Goal: Information Seeking & Learning: Learn about a topic

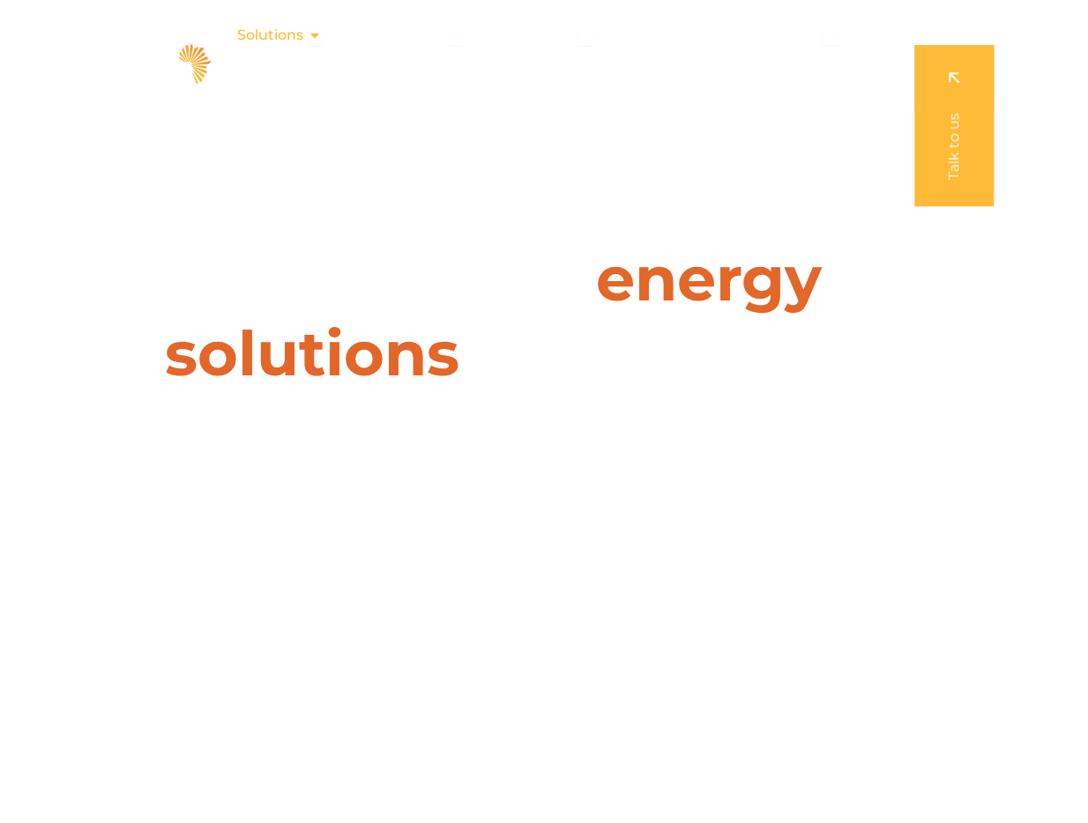
click at [314, 35] on icon "Menu" at bounding box center [315, 35] width 14 height 14
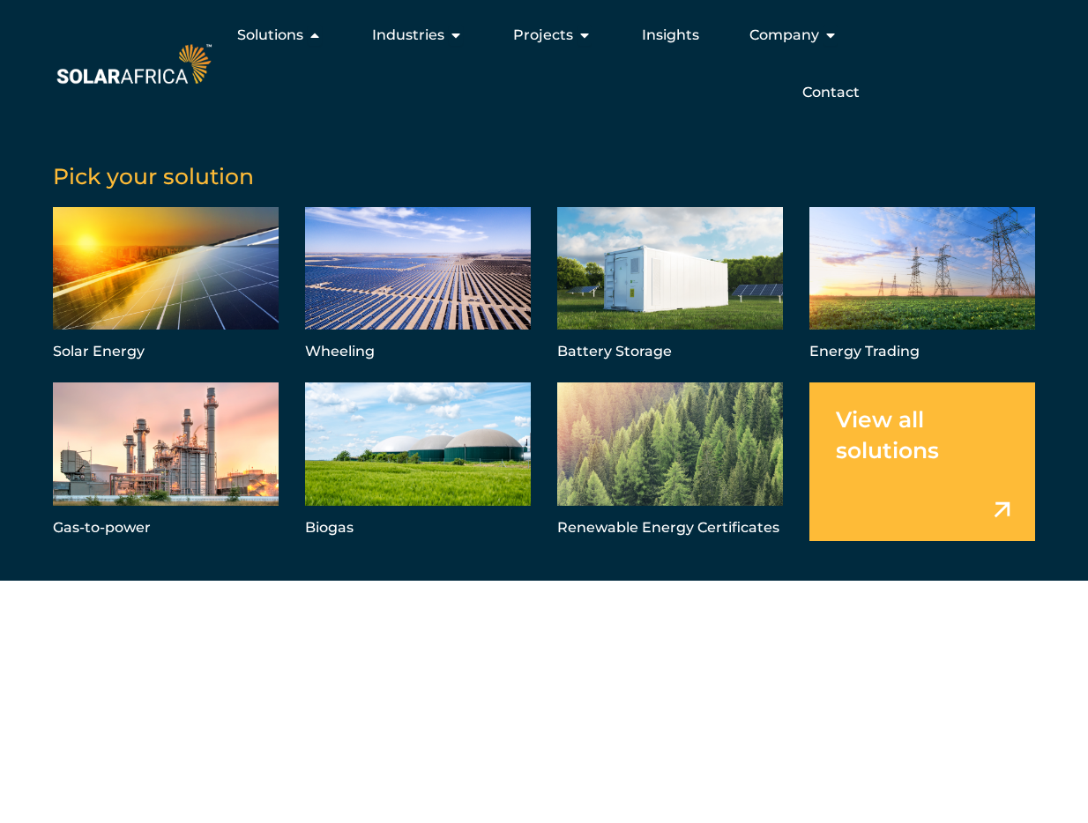
click at [991, 462] on link "Menu" at bounding box center [922, 462] width 226 height 158
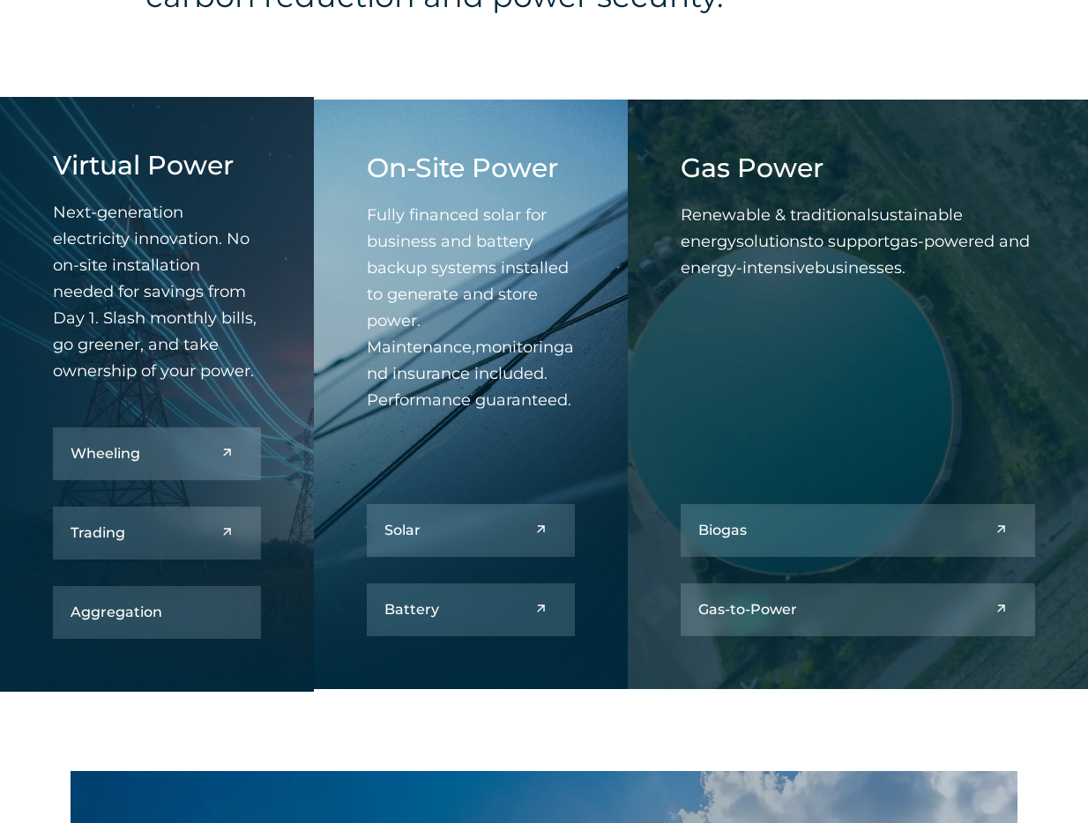
scroll to position [850, 0]
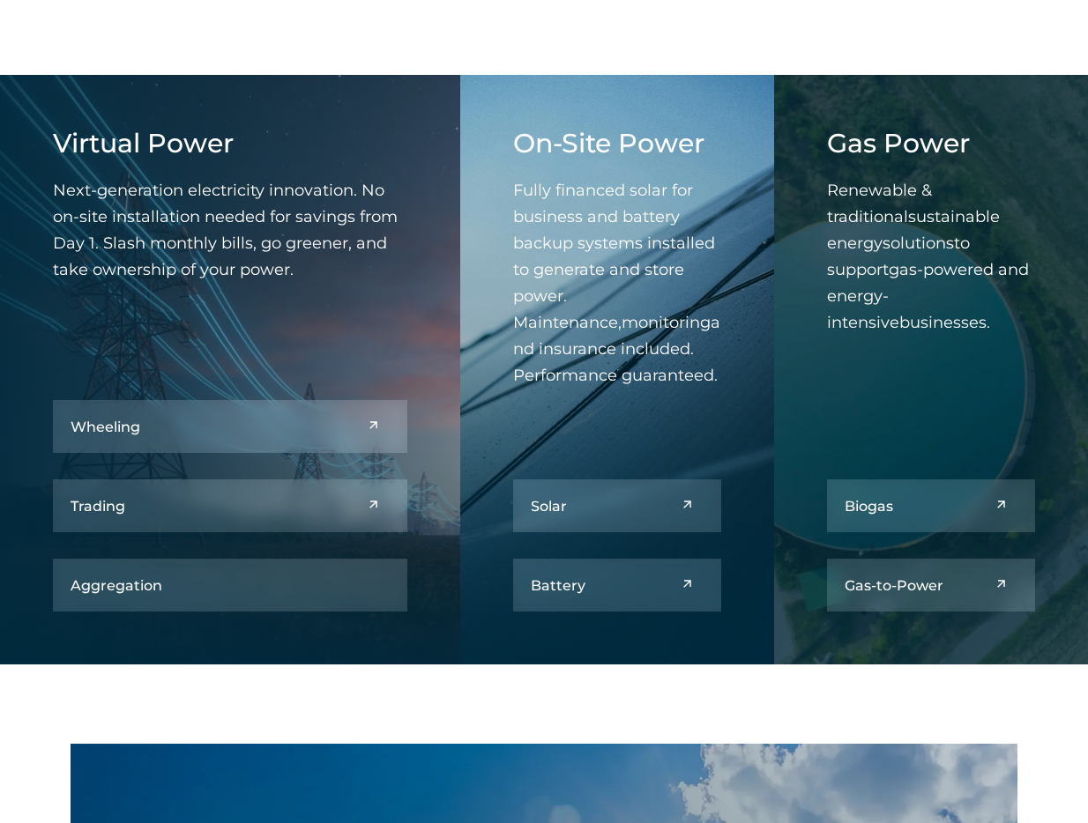
click at [328, 587] on div "Aggregation" at bounding box center [230, 585] width 354 height 53
click at [316, 504] on link at bounding box center [230, 506] width 354 height 53
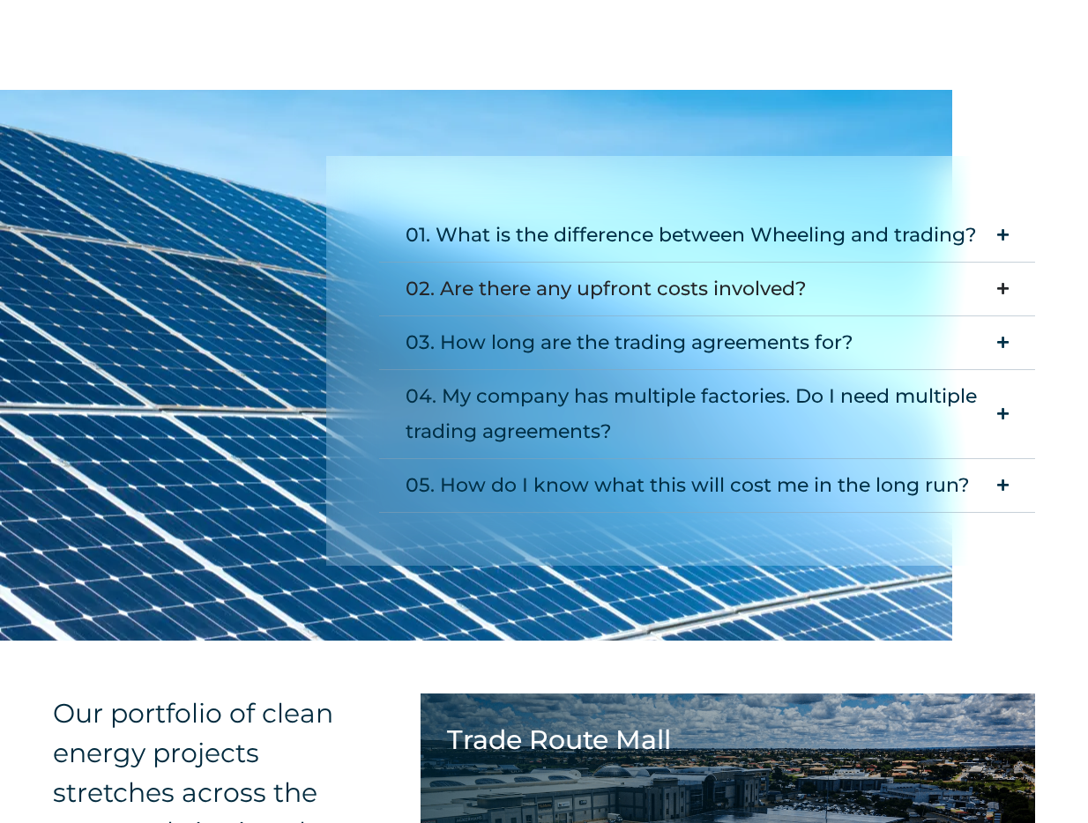
scroll to position [1818, 0]
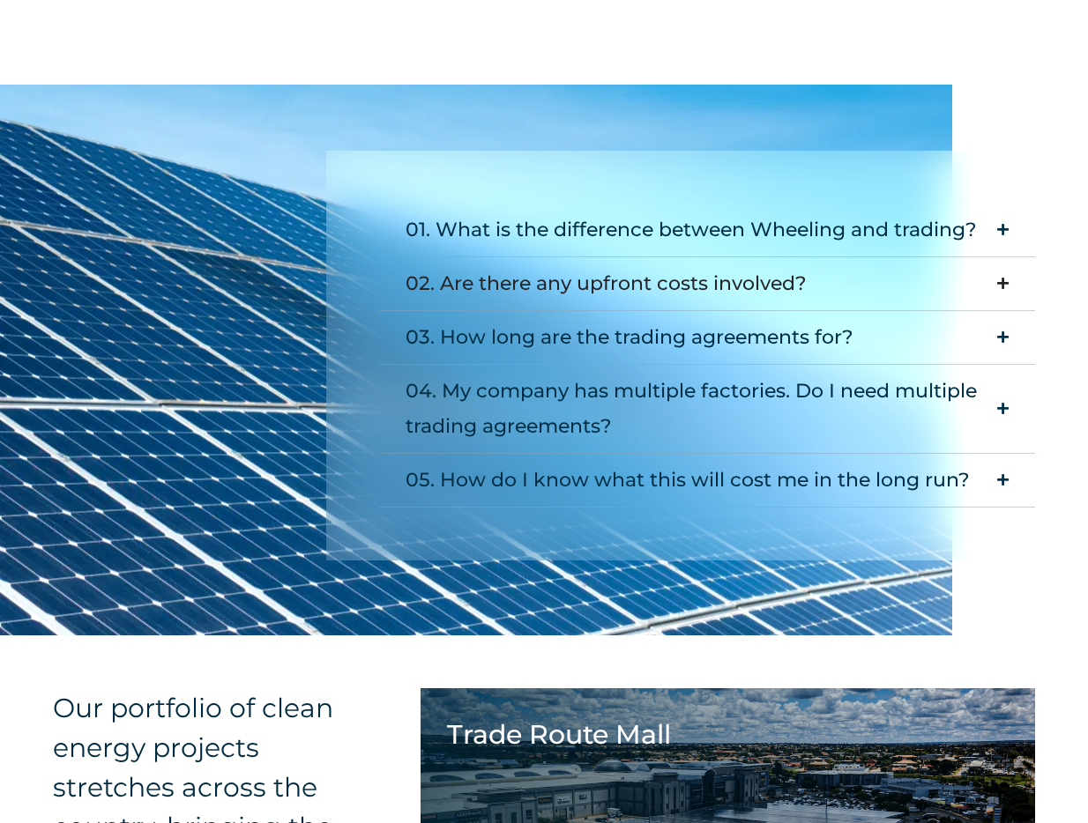
click at [1005, 281] on icon "Accordion. Open links with Enter or Space, close with Escape, and navigate with…" at bounding box center [1002, 283] width 11 height 13
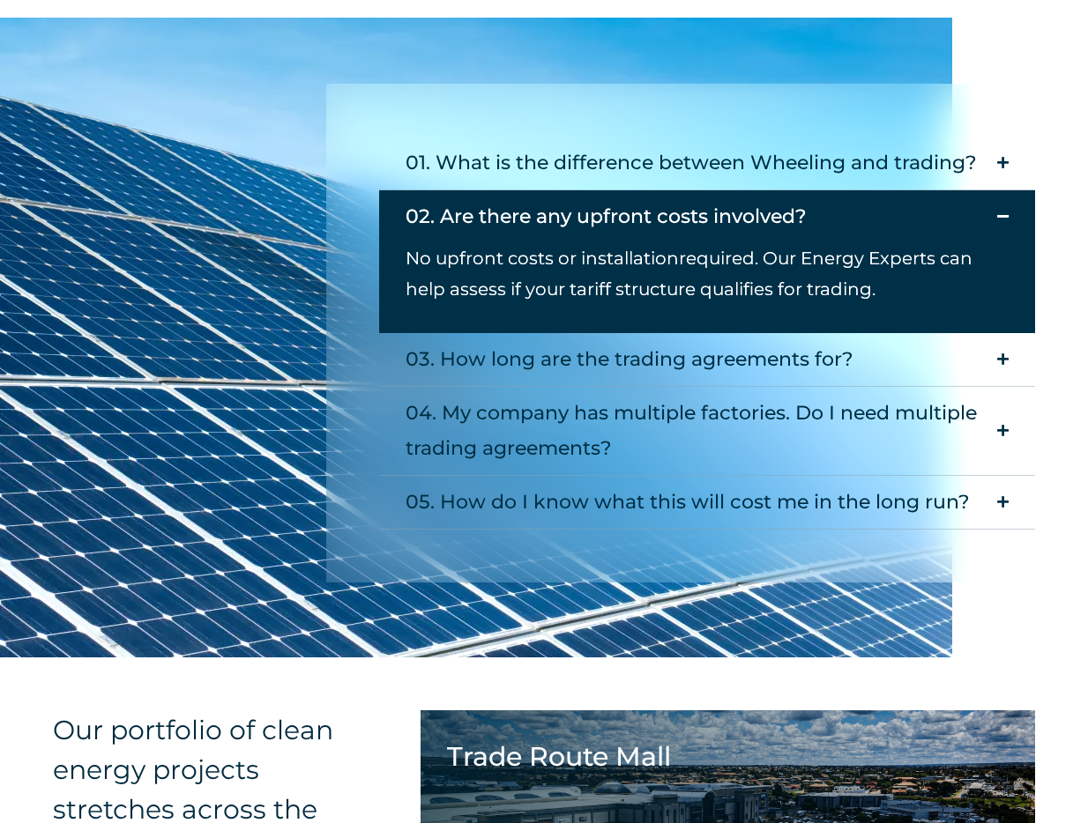
scroll to position [1888, 0]
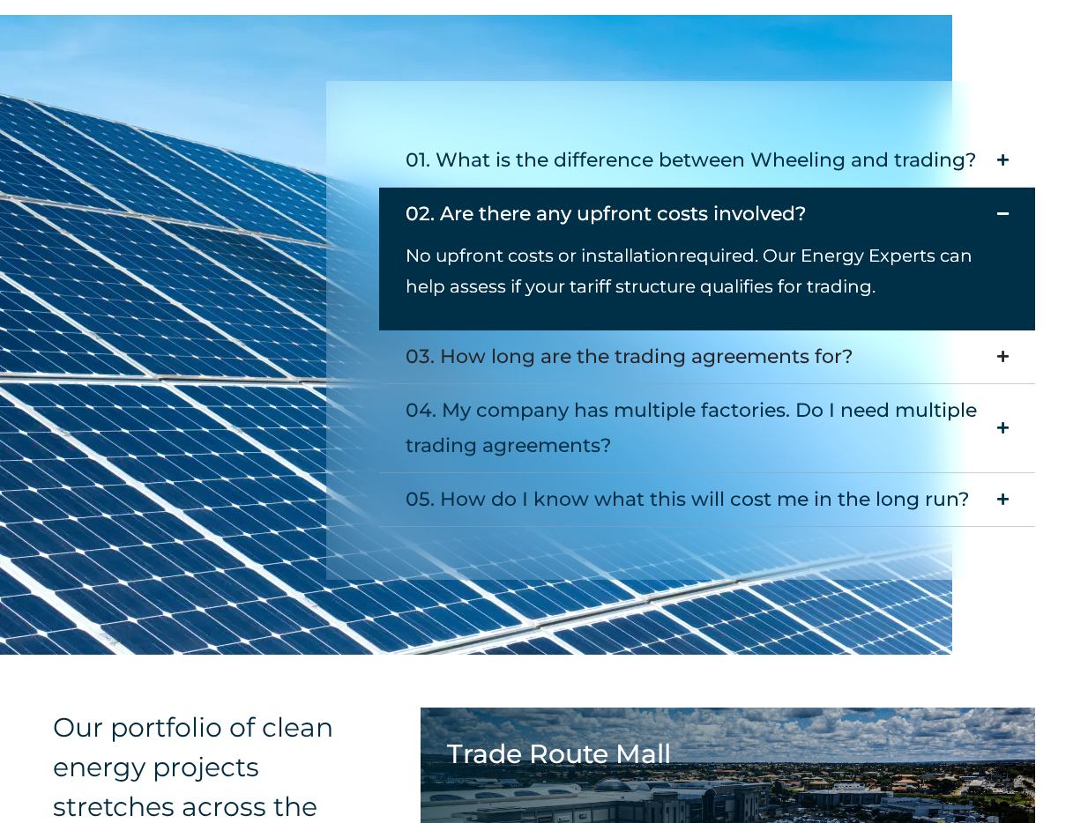
click at [1006, 356] on icon "Accordion. Open links with Enter or Space, close with Escape, and navigate with…" at bounding box center [1002, 356] width 11 height 13
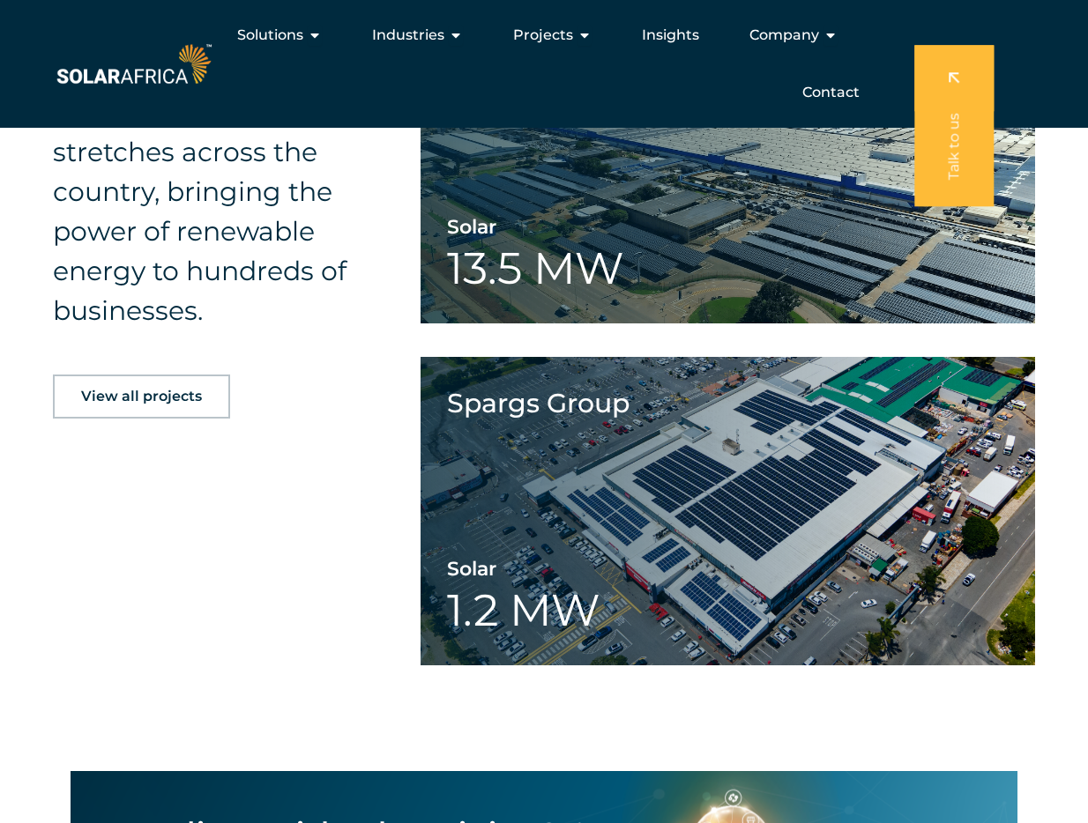
scroll to position [2598, 0]
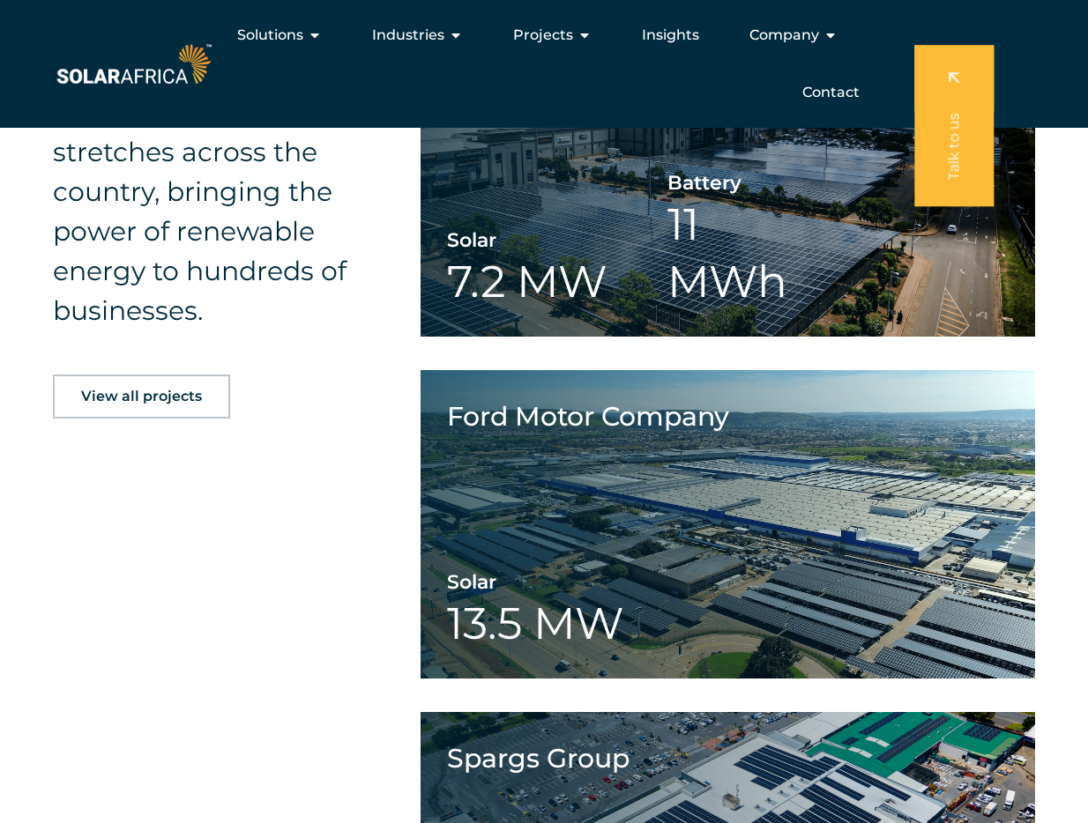
click at [183, 398] on span "View all projects" at bounding box center [141, 397] width 121 height 14
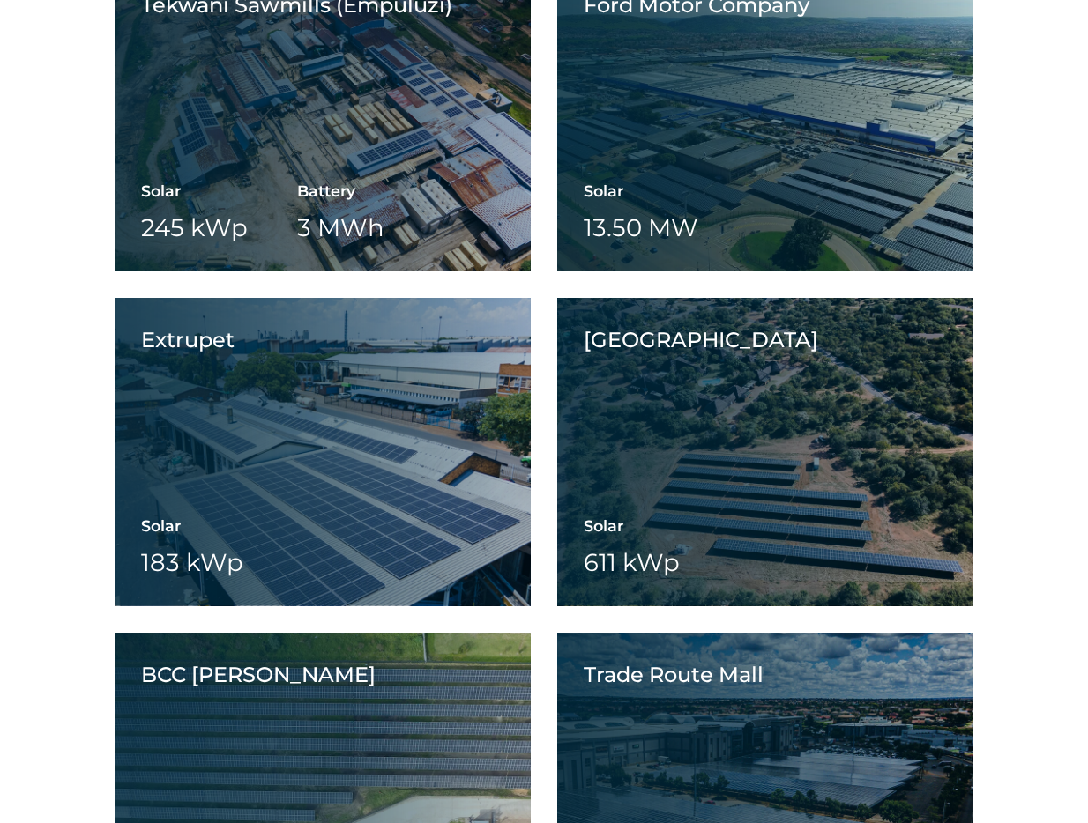
scroll to position [3257, 0]
